Goal: Transaction & Acquisition: Purchase product/service

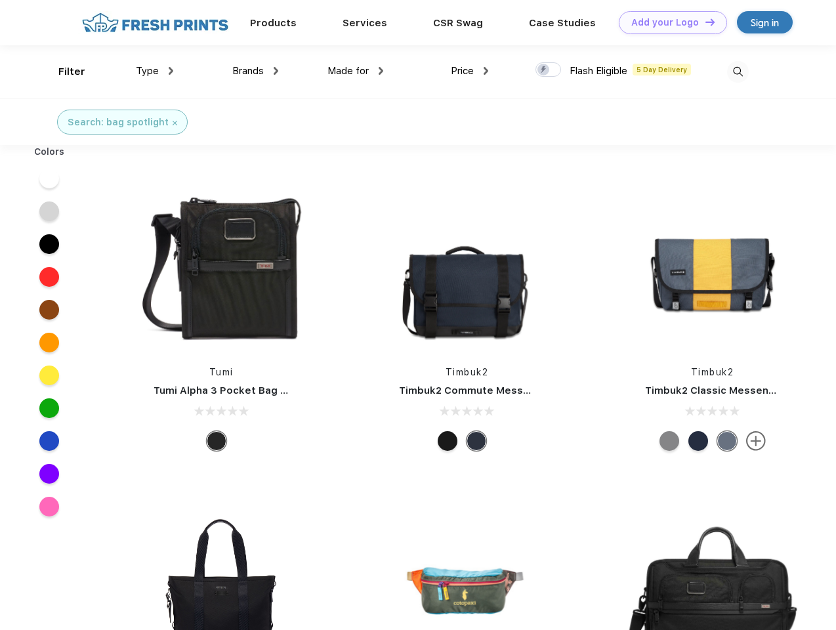
scroll to position [1, 0]
click at [668, 22] on link "Add your Logo Design Tool" at bounding box center [673, 22] width 108 height 23
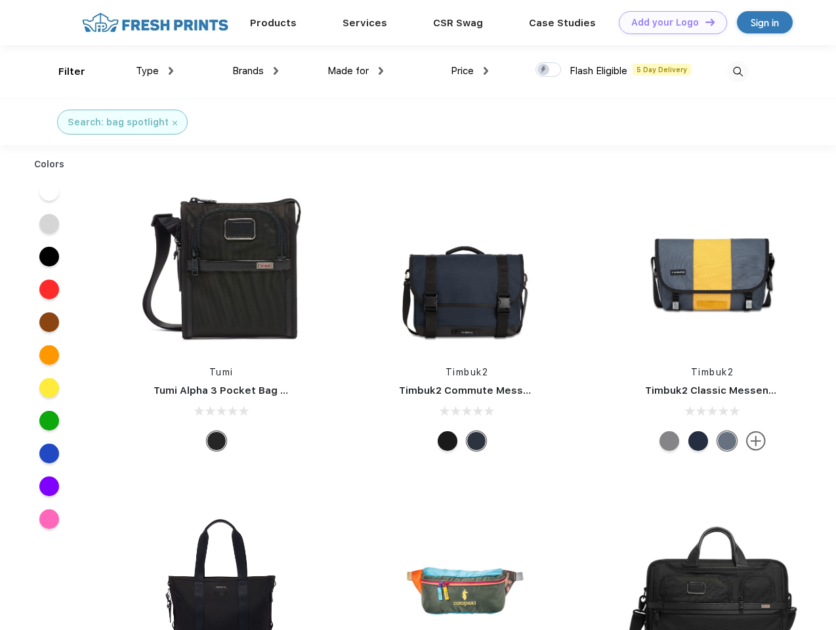
click at [0, 0] on div "Design Tool" at bounding box center [0, 0] width 0 height 0
click at [705, 22] on link "Add your Logo Design Tool" at bounding box center [673, 22] width 108 height 23
click at [63, 72] on div "Filter" at bounding box center [71, 71] width 27 height 15
click at [155, 71] on span "Type" at bounding box center [147, 71] width 23 height 12
click at [255, 71] on span "Brands" at bounding box center [248, 71] width 32 height 12
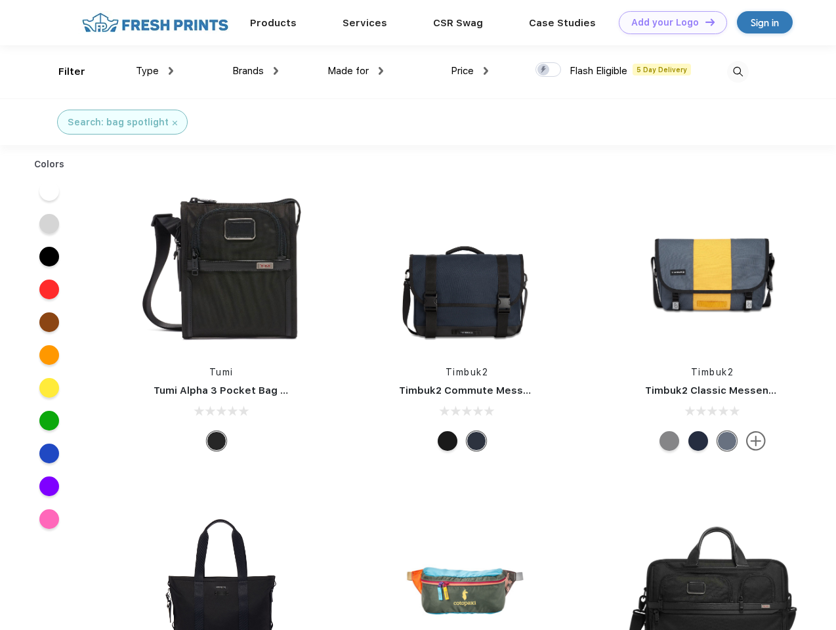
click at [356, 71] on span "Made for" at bounding box center [348, 71] width 41 height 12
click at [470, 71] on span "Price" at bounding box center [462, 71] width 23 height 12
click at [549, 70] on div at bounding box center [549, 69] width 26 height 14
click at [544, 70] on input "checkbox" at bounding box center [540, 66] width 9 height 9
click at [738, 72] on img at bounding box center [738, 72] width 22 height 22
